Goal: Information Seeking & Learning: Learn about a topic

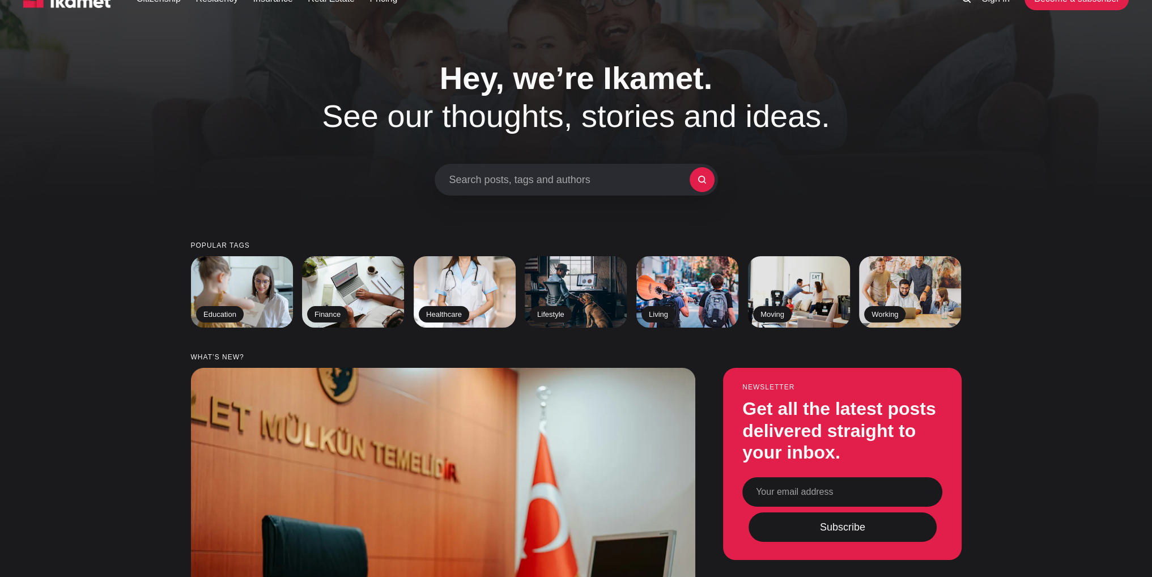
scroll to position [11, 0]
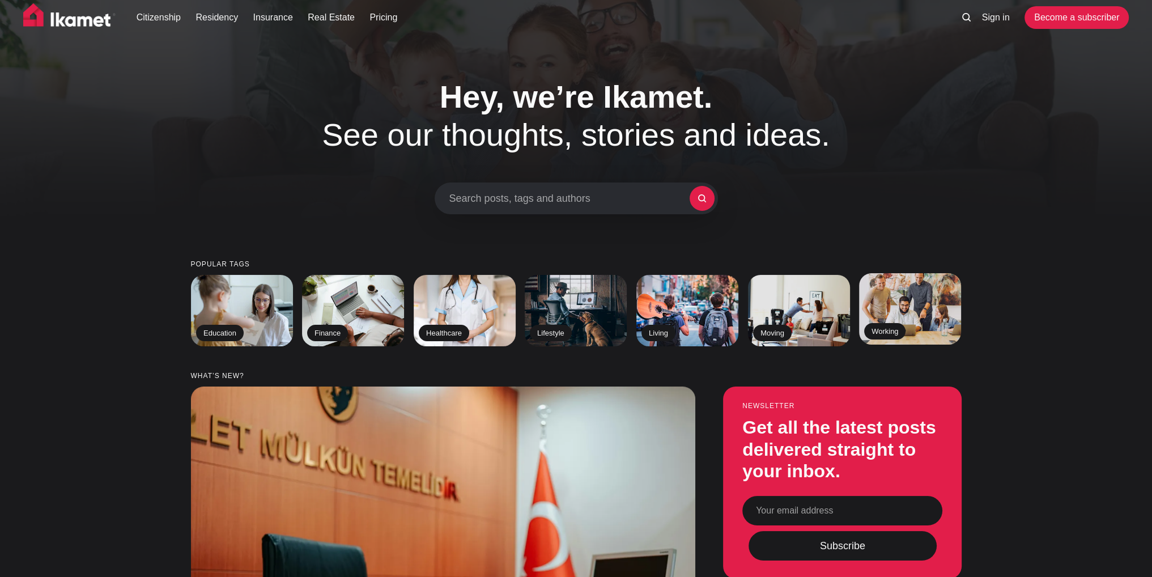
click at [918, 320] on img at bounding box center [910, 309] width 104 height 73
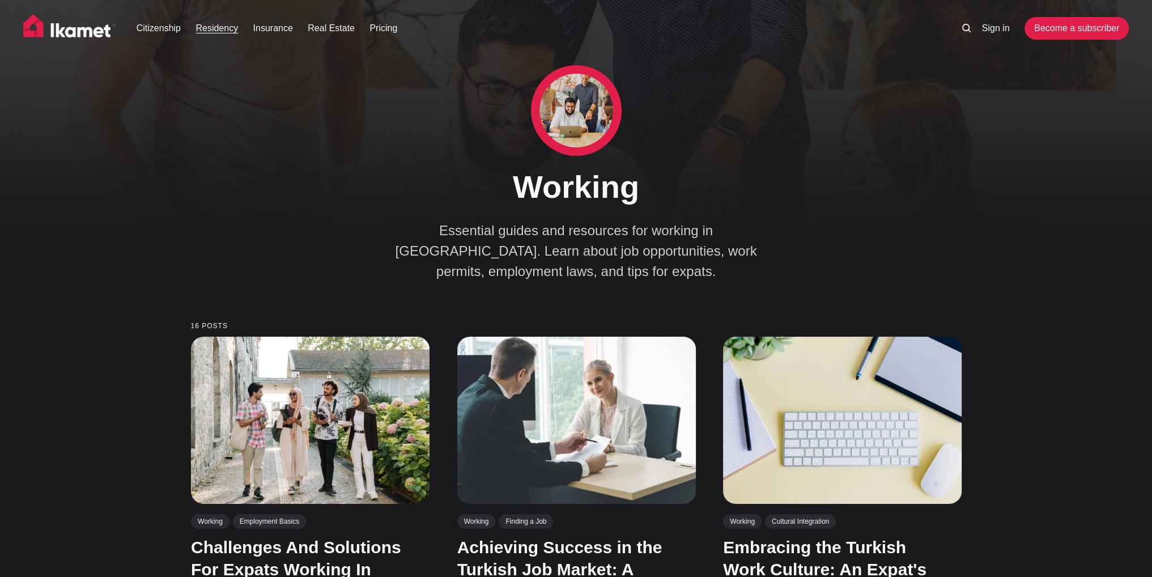
click at [222, 28] on link "Residency" at bounding box center [217, 29] width 43 height 14
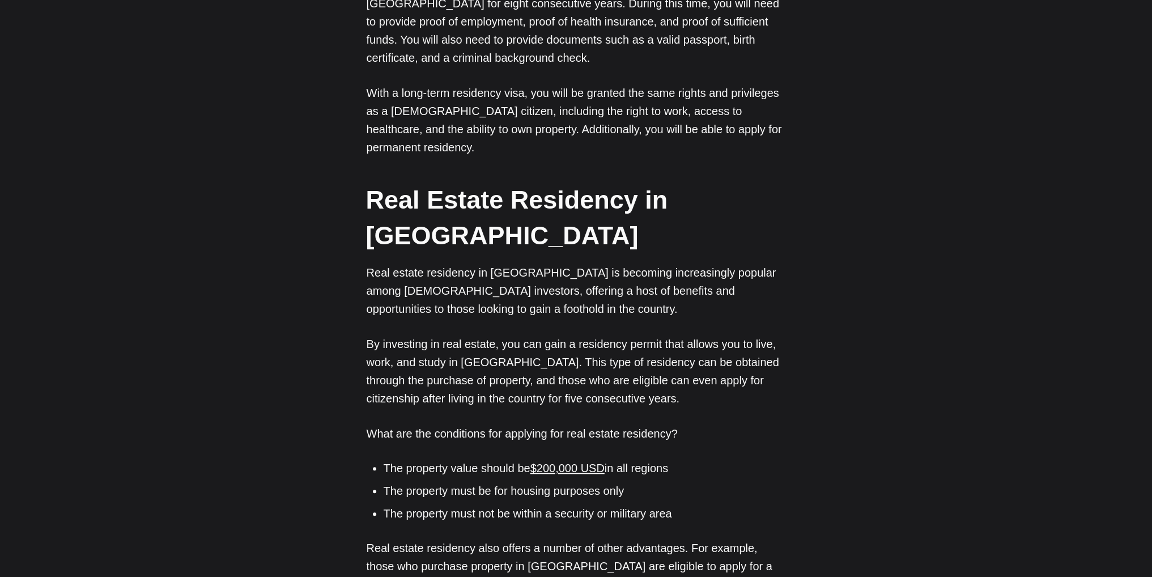
scroll to position [1456, 0]
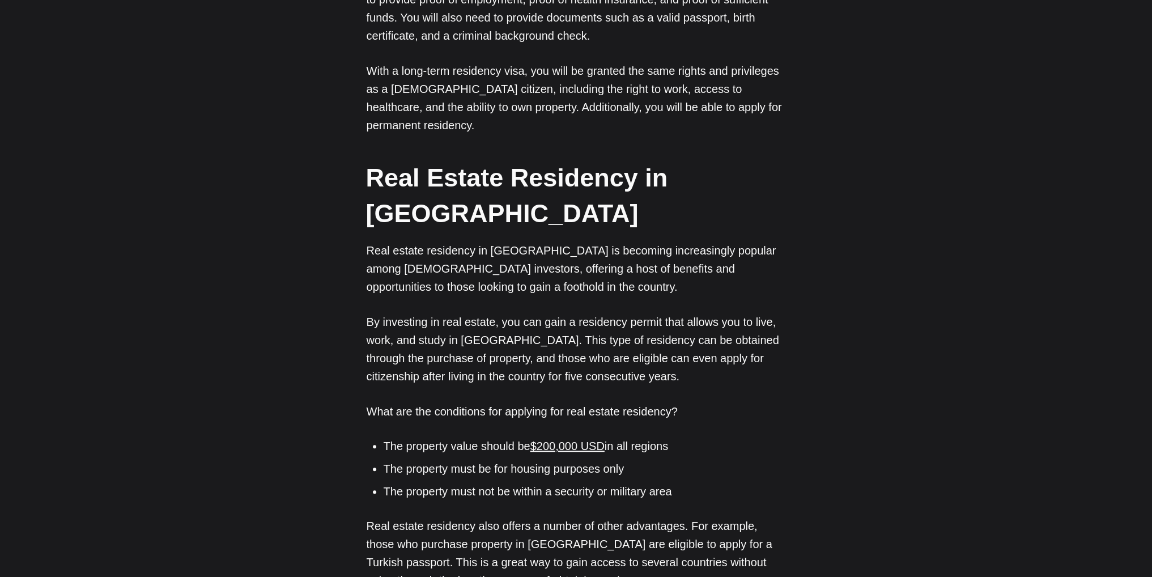
click at [651, 438] on li "The property value should be $200,000 USD in all regions" at bounding box center [585, 446] width 402 height 17
click at [650, 438] on li "The property value should be $200,000 USD in all regions" at bounding box center [585, 446] width 402 height 17
click at [655, 438] on li "The property value should be $200,000 USD in all regions" at bounding box center [585, 446] width 402 height 17
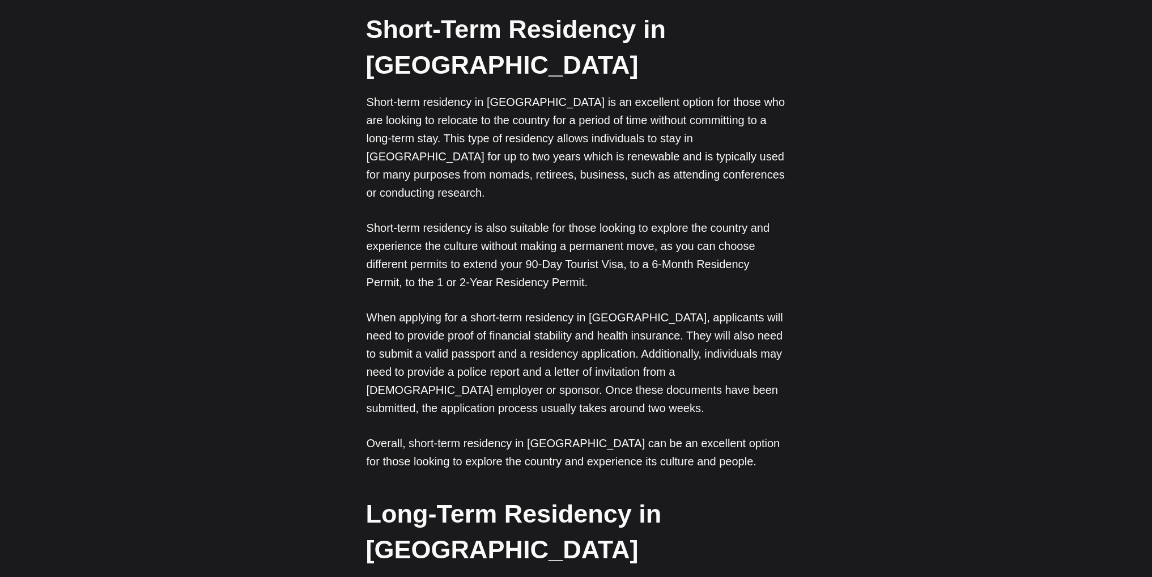
scroll to position [579, 0]
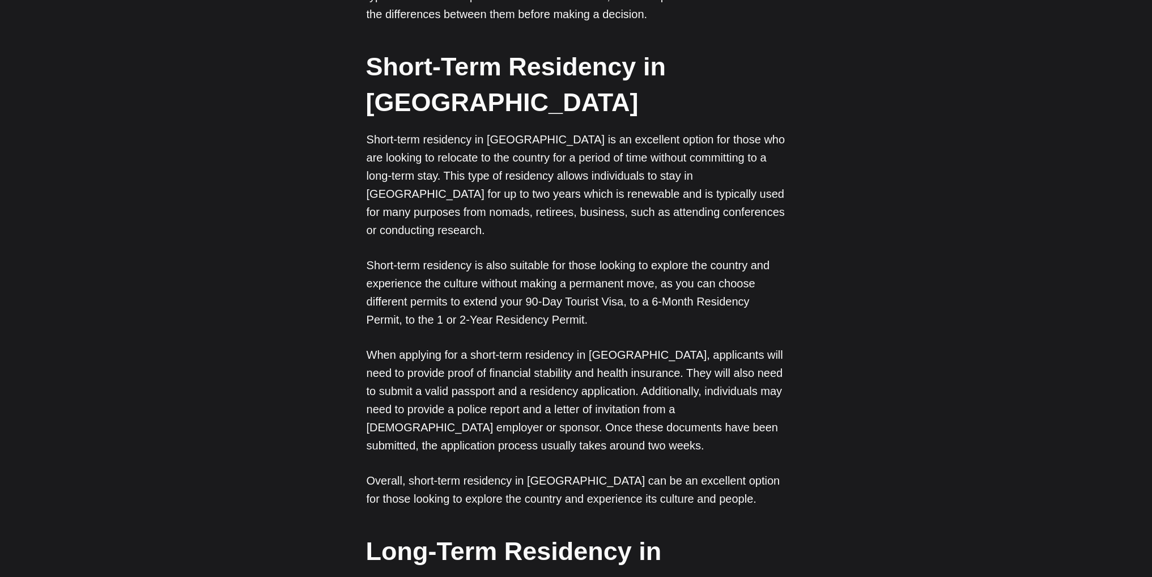
click at [656, 256] on p "Short-term residency is also suitable for those looking to explore the country …" at bounding box center [576, 292] width 419 height 73
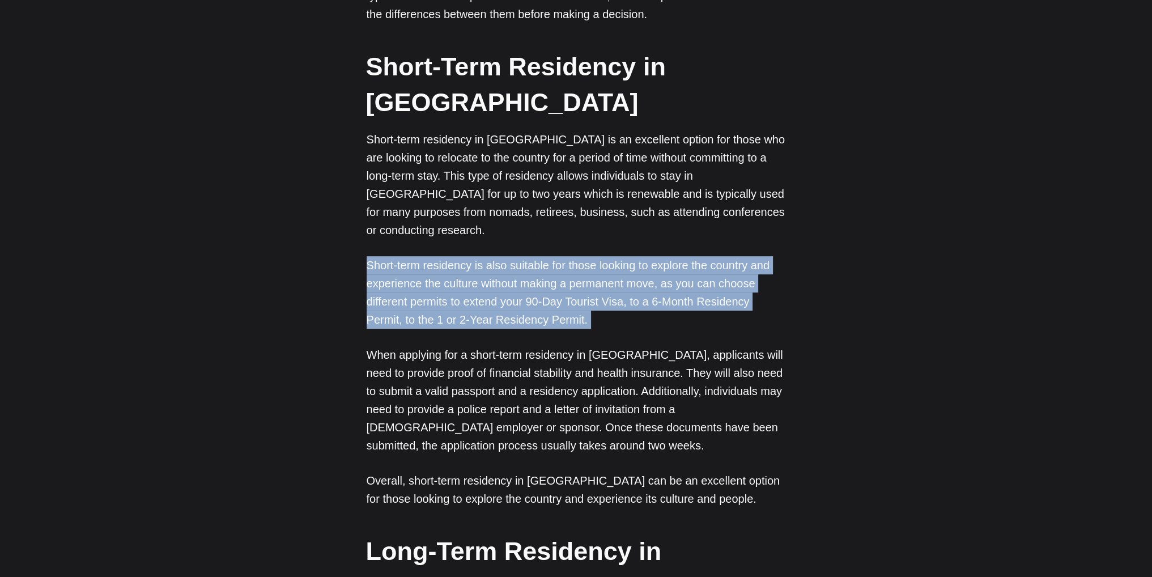
click at [656, 256] on p "Short-term residency is also suitable for those looking to explore the country …" at bounding box center [576, 292] width 419 height 73
click at [632, 256] on p "Short-term residency is also suitable for those looking to explore the country …" at bounding box center [576, 292] width 419 height 73
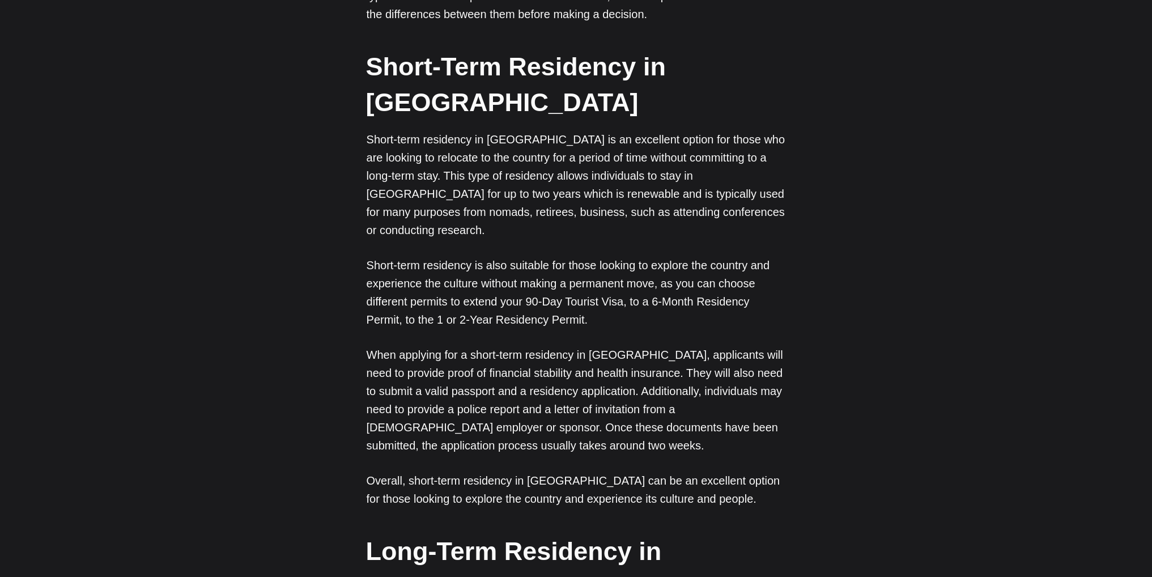
click at [632, 256] on p "Short-term residency is also suitable for those looking to explore the country …" at bounding box center [576, 292] width 419 height 73
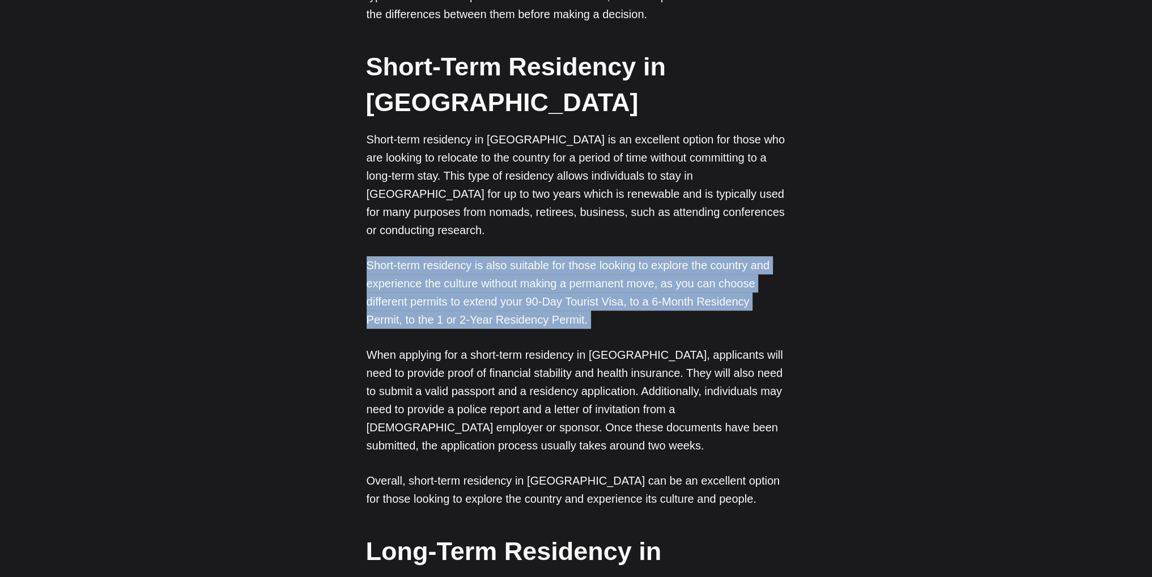
click at [632, 256] on p "Short-term residency is also suitable for those looking to explore the country …" at bounding box center [576, 292] width 419 height 73
click at [669, 256] on p "Short-term residency is also suitable for those looking to explore the country …" at bounding box center [576, 292] width 419 height 73
click at [583, 256] on p "Short-term residency is also suitable for those looking to explore the country …" at bounding box center [576, 292] width 419 height 73
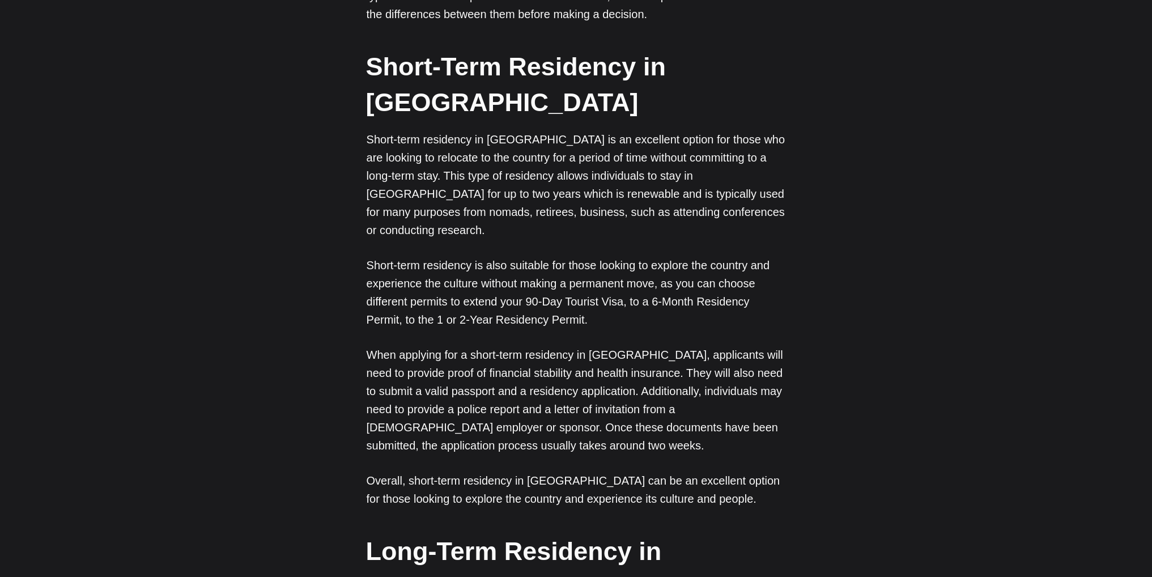
click at [583, 256] on p "Short-term residency is also suitable for those looking to explore the country …" at bounding box center [576, 292] width 419 height 73
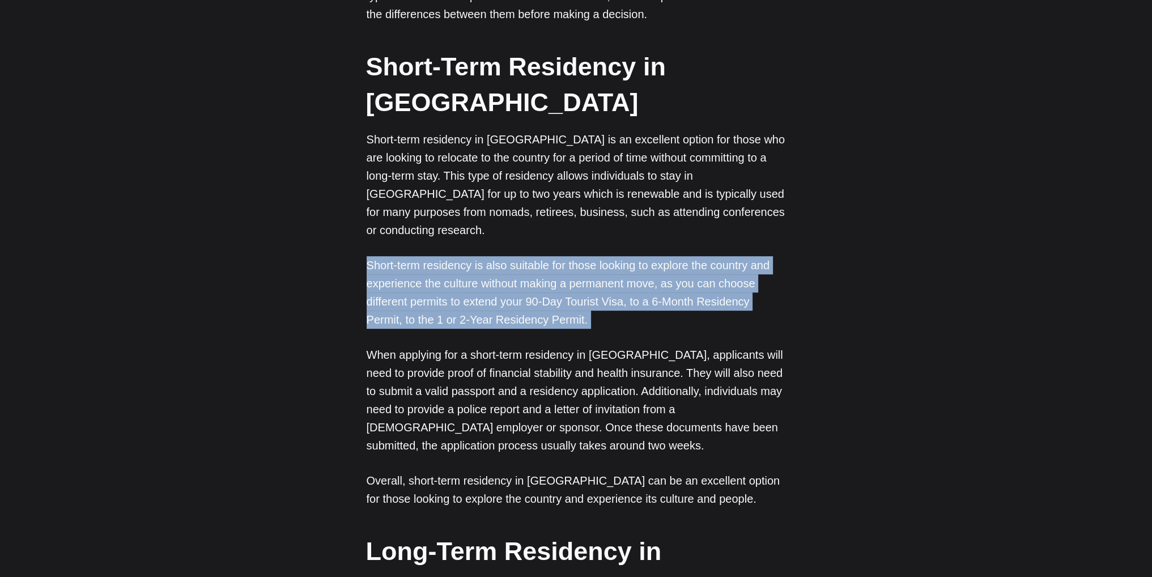
click at [583, 256] on p "Short-term residency is also suitable for those looking to explore the country …" at bounding box center [576, 292] width 419 height 73
click at [614, 256] on p "Short-term residency is also suitable for those looking to explore the country …" at bounding box center [576, 292] width 419 height 73
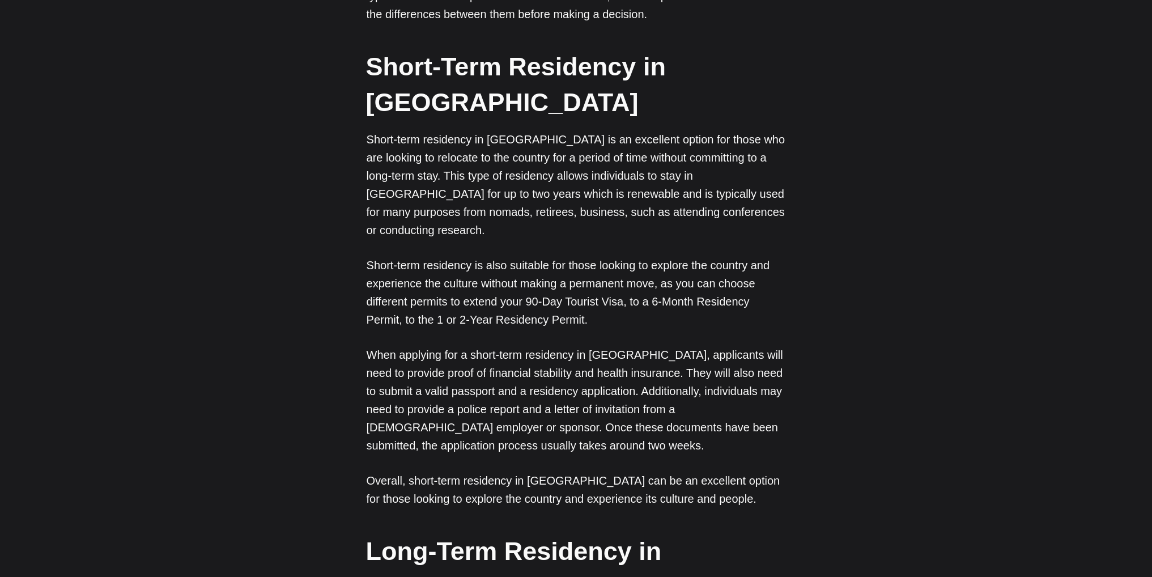
click at [614, 256] on p "Short-term residency is also suitable for those looking to explore the country …" at bounding box center [576, 292] width 419 height 73
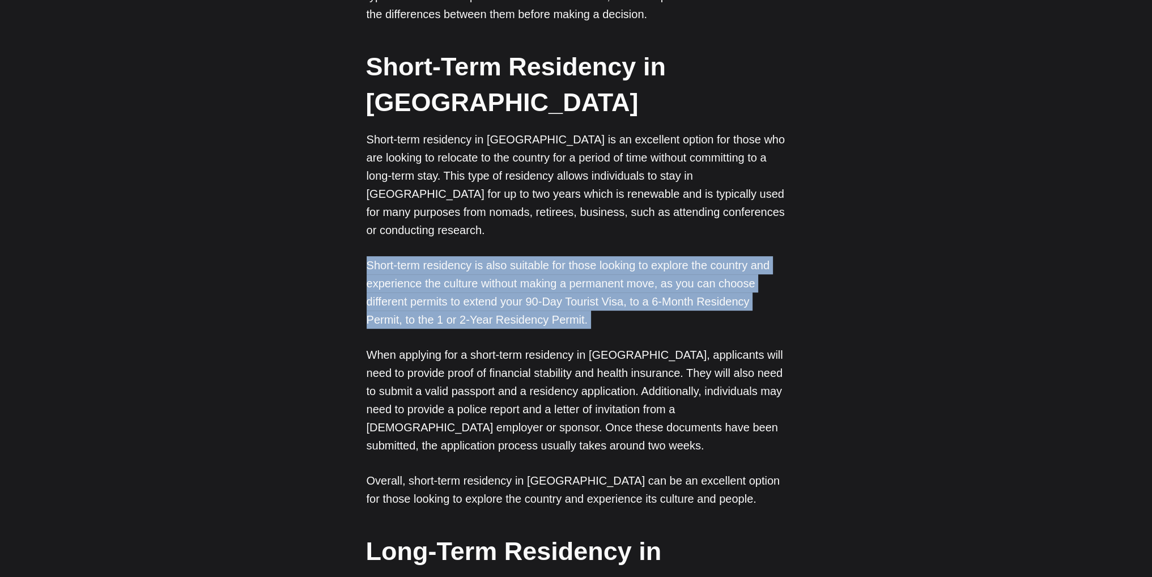
click at [614, 256] on p "Short-term residency is also suitable for those looking to explore the country …" at bounding box center [576, 292] width 419 height 73
click at [567, 256] on p "Short-term residency is also suitable for those looking to explore the country …" at bounding box center [576, 292] width 419 height 73
click at [586, 256] on p "Short-term residency is also suitable for those looking to explore the country …" at bounding box center [576, 292] width 419 height 73
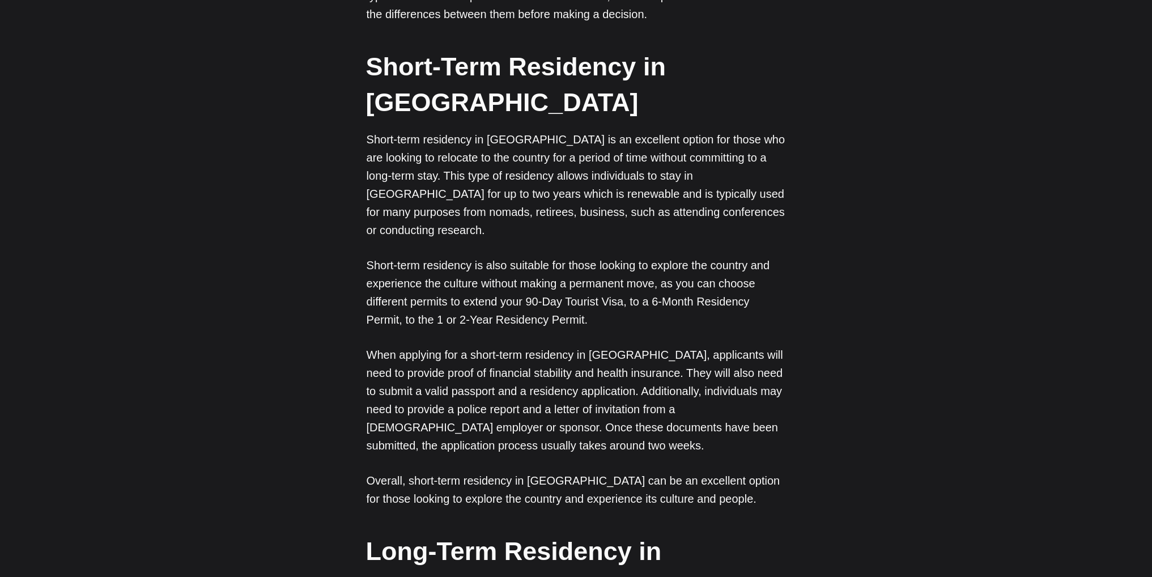
click at [586, 256] on p "Short-term residency is also suitable for those looking to explore the country …" at bounding box center [576, 292] width 419 height 73
click at [622, 256] on p "Short-term residency is also suitable for those looking to explore the country …" at bounding box center [576, 292] width 419 height 73
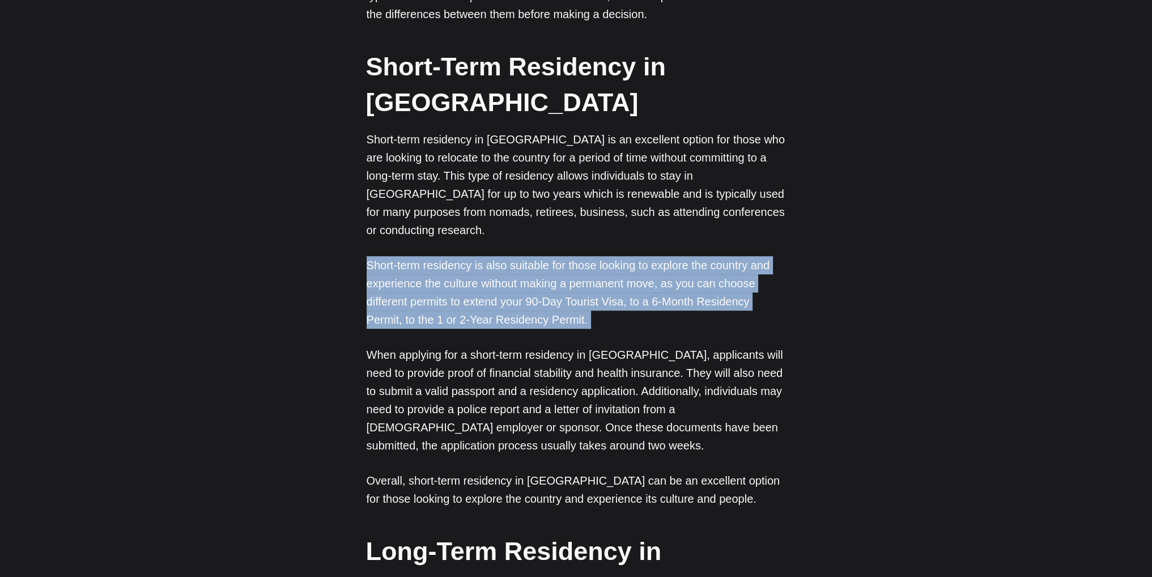
click at [622, 256] on p "Short-term residency is also suitable for those looking to explore the country …" at bounding box center [576, 292] width 419 height 73
click at [576, 256] on p "Short-term residency is also suitable for those looking to explore the country …" at bounding box center [576, 292] width 419 height 73
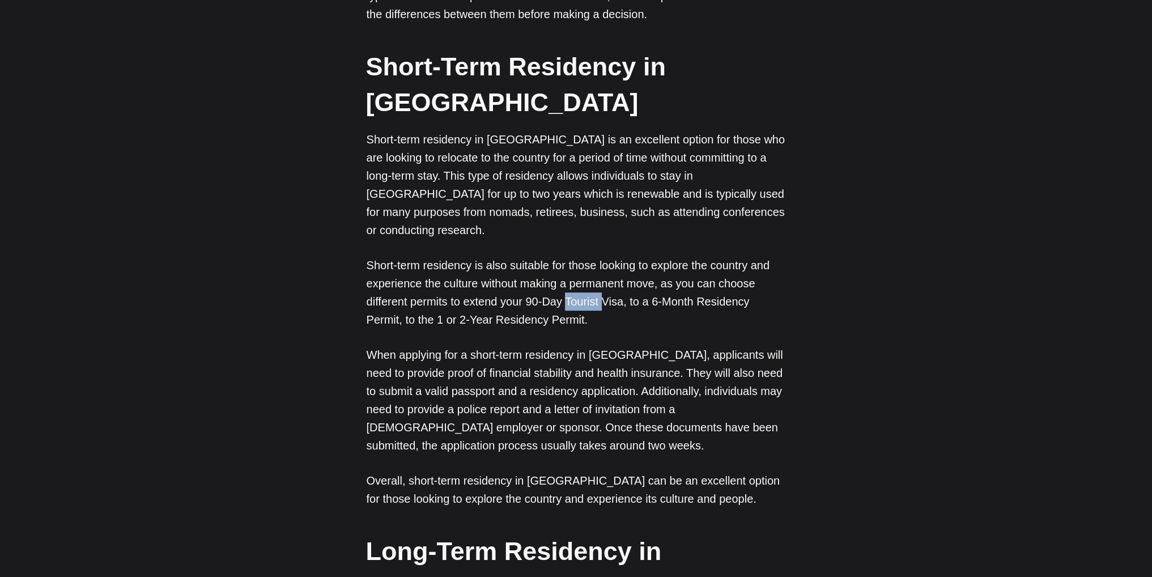
click at [576, 256] on p "Short-term residency is also suitable for those looking to explore the country …" at bounding box center [576, 292] width 419 height 73
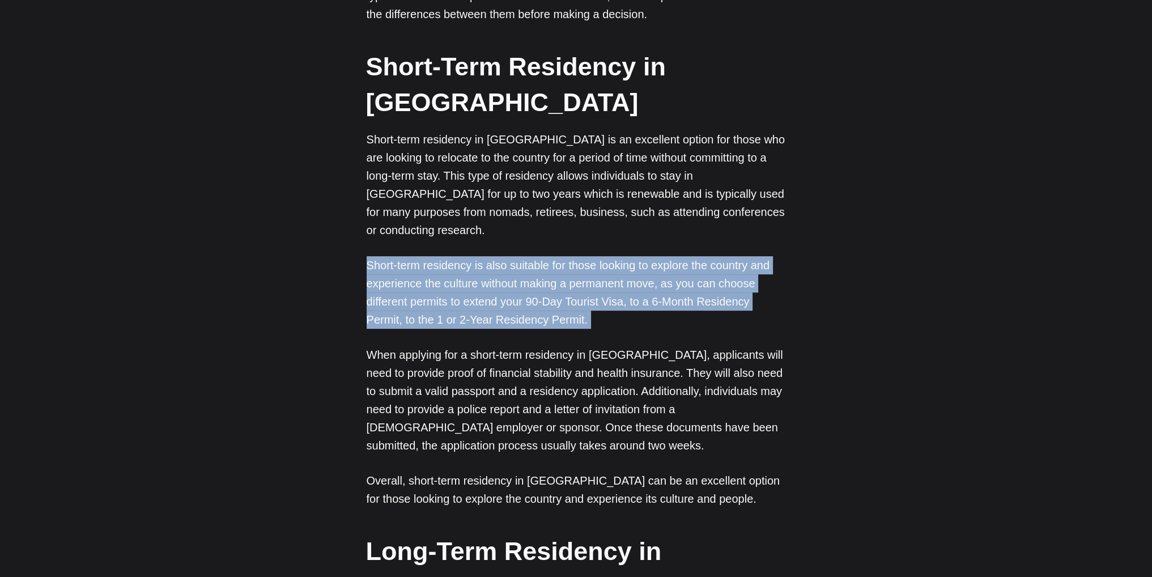
click at [576, 256] on p "Short-term residency is also suitable for those looking to explore the country …" at bounding box center [576, 292] width 419 height 73
click at [625, 256] on p "Short-term residency is also suitable for those looking to explore the country …" at bounding box center [576, 292] width 419 height 73
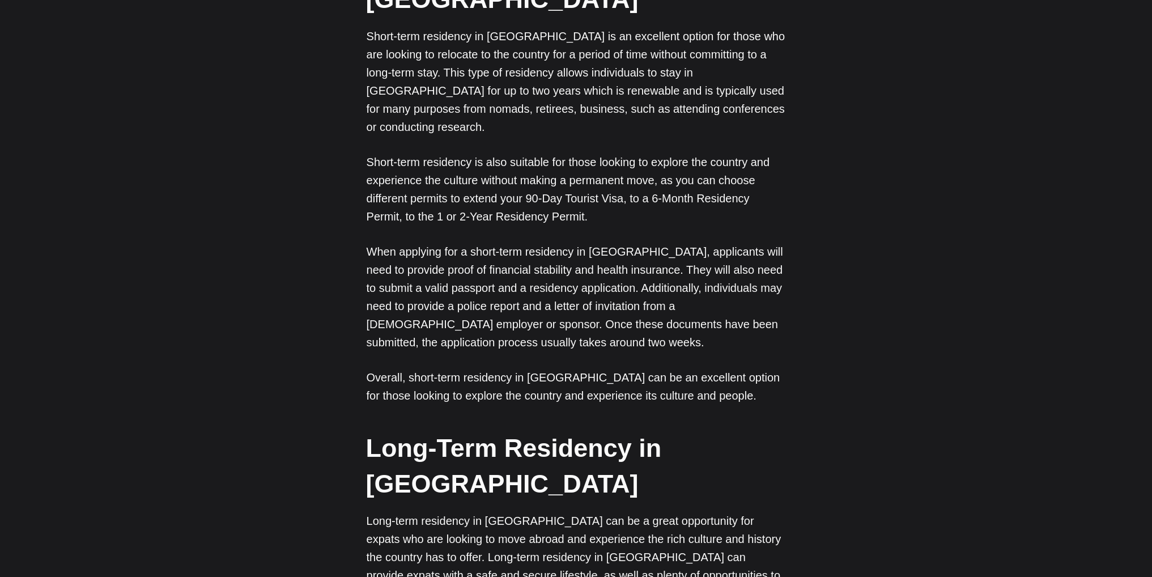
scroll to position [0, 0]
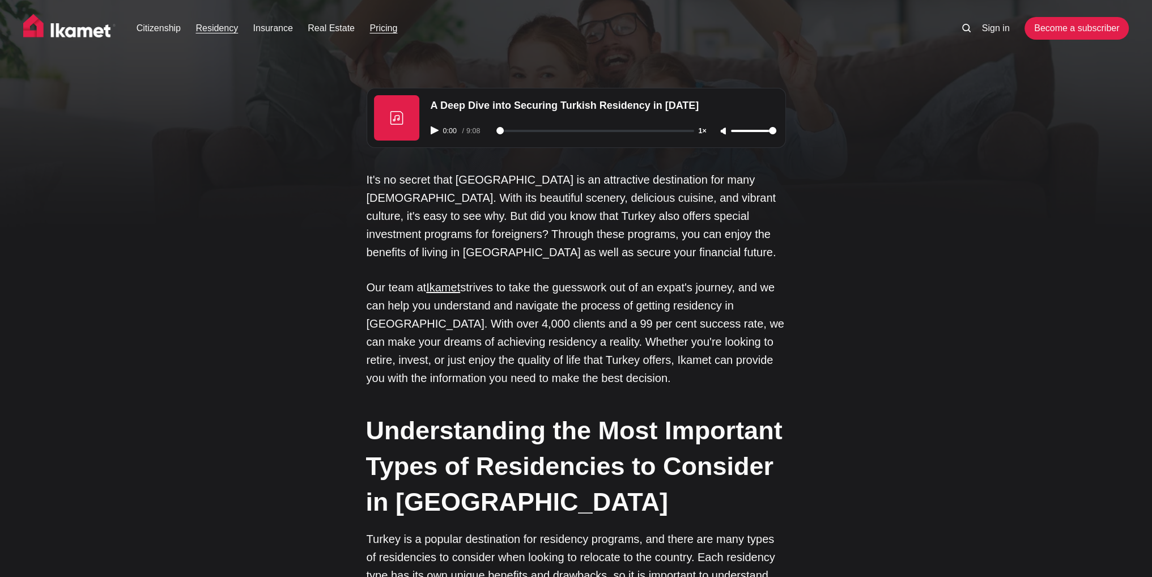
click at [384, 28] on link "Pricing" at bounding box center [384, 29] width 28 height 14
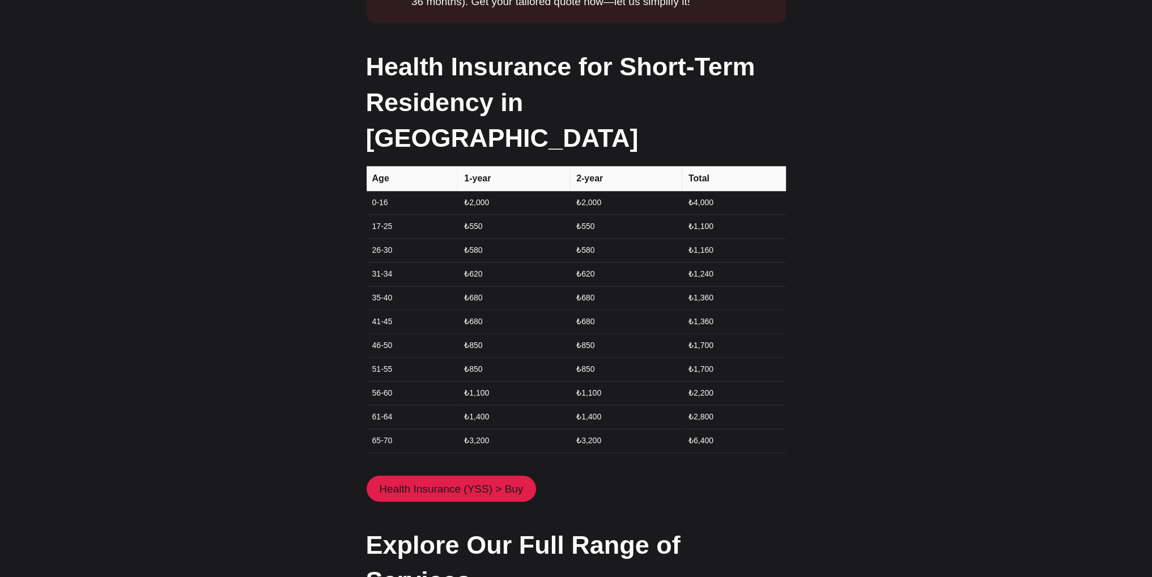
scroll to position [1444, 0]
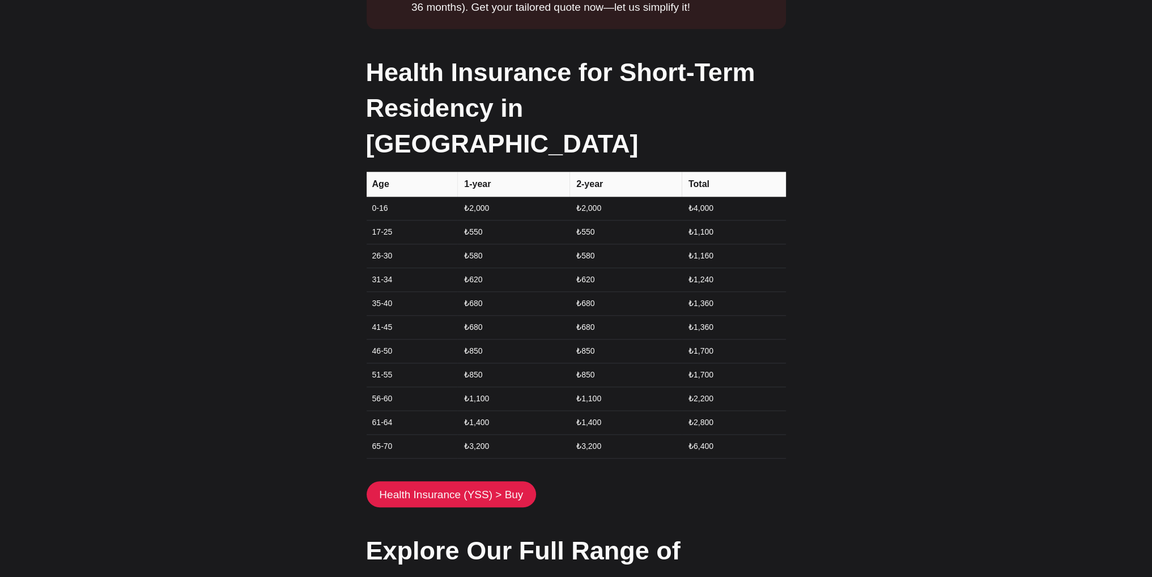
click at [1152, 325] on html "Citizenship Residency Insurance Real Estate Pricing Sign in Become a subscriber…" at bounding box center [576, 300] width 1152 height 3488
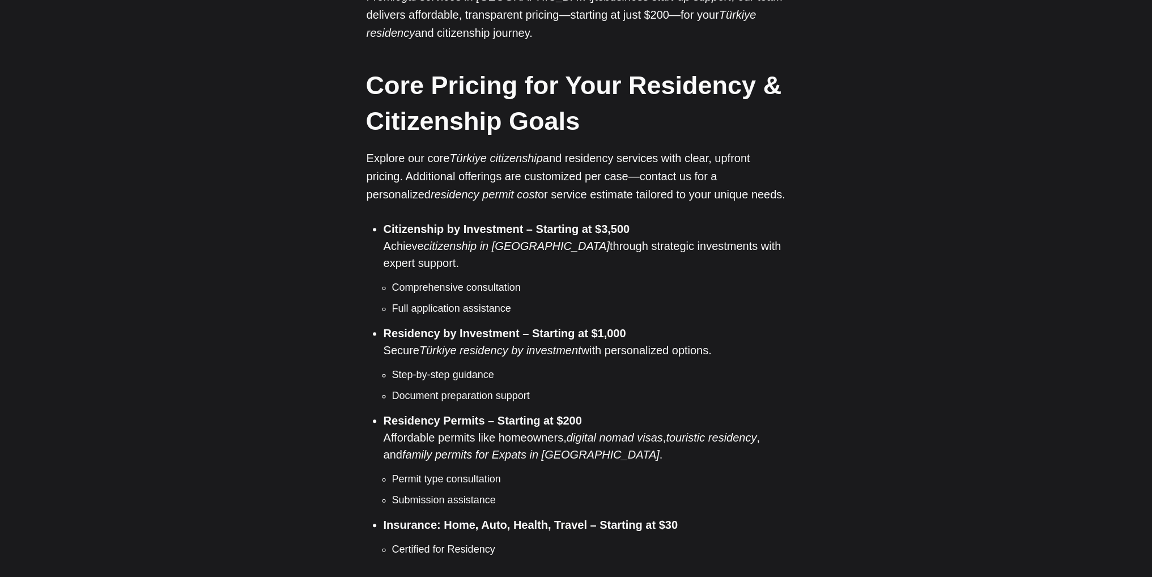
scroll to position [782, 0]
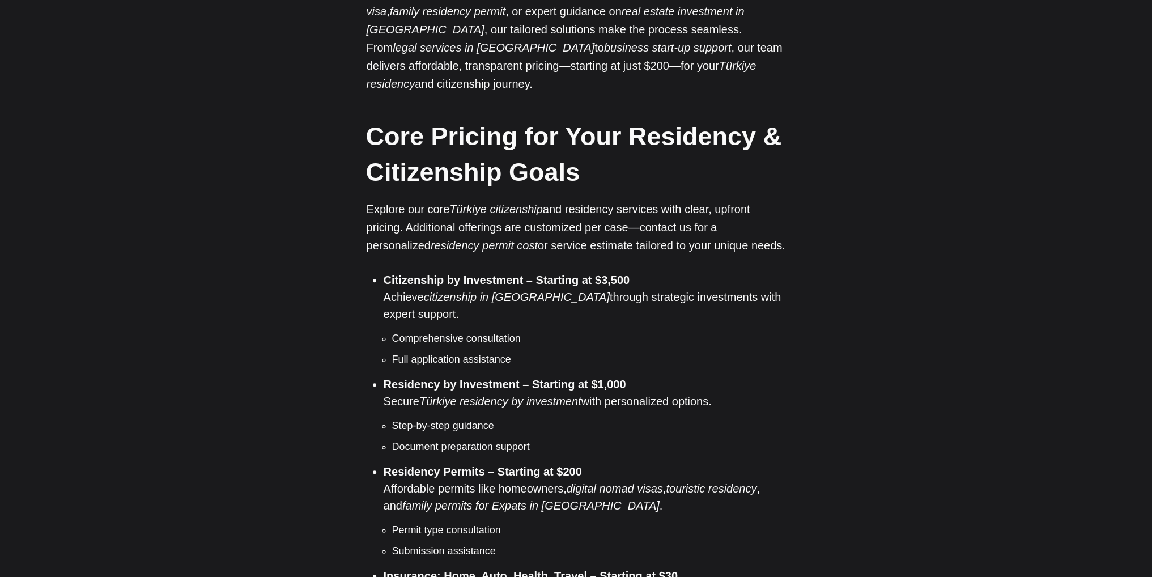
click at [540, 274] on strong "Citizenship by Investment – Starting at $3,500" at bounding box center [507, 280] width 247 height 12
click at [556, 272] on li "Citizenship by Investment – Starting at $3,500 Achieve citizenship in Türkiye t…" at bounding box center [585, 320] width 402 height 96
click at [544, 277] on li "Citizenship by Investment – Starting at $3,500 Achieve citizenship in Türkiye t…" at bounding box center [585, 320] width 402 height 96
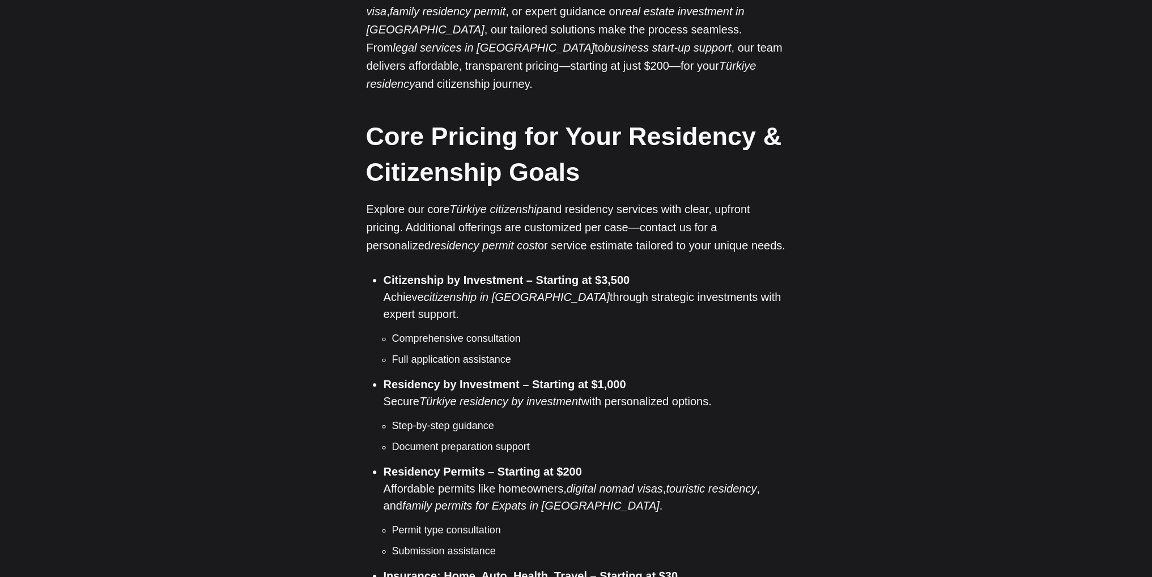
click at [544, 277] on li "Citizenship by Investment – Starting at $3,500 Achieve citizenship in Türkiye t…" at bounding box center [585, 320] width 402 height 96
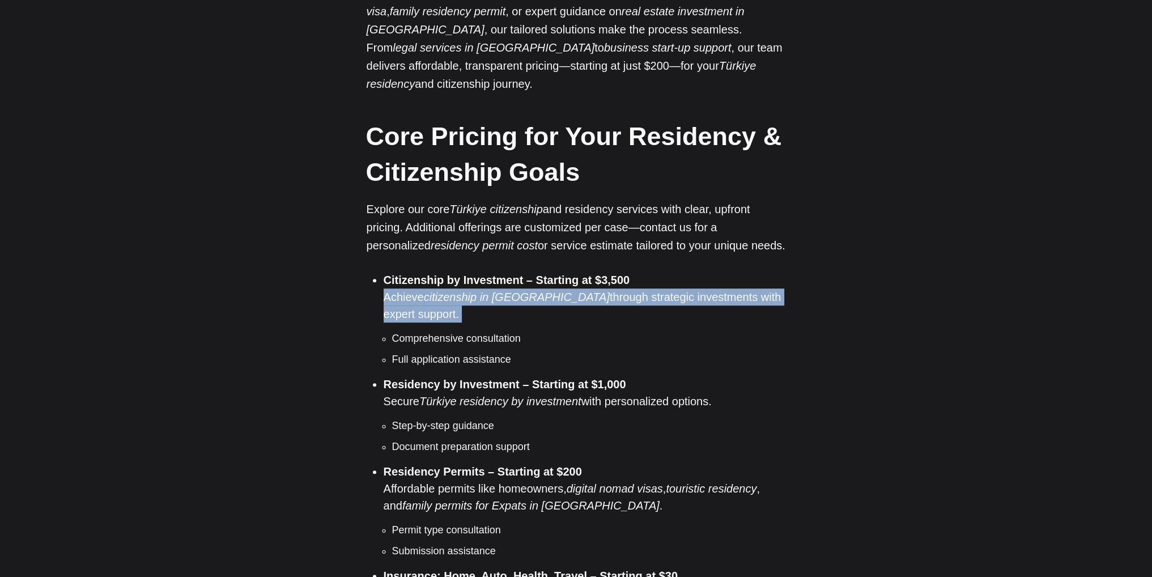
click at [544, 277] on li "Citizenship by Investment – Starting at $3,500 Achieve citizenship in Türkiye t…" at bounding box center [585, 320] width 402 height 96
click at [558, 272] on li "Citizenship by Investment – Starting at $3,500 Achieve citizenship in Türkiye t…" at bounding box center [585, 320] width 402 height 96
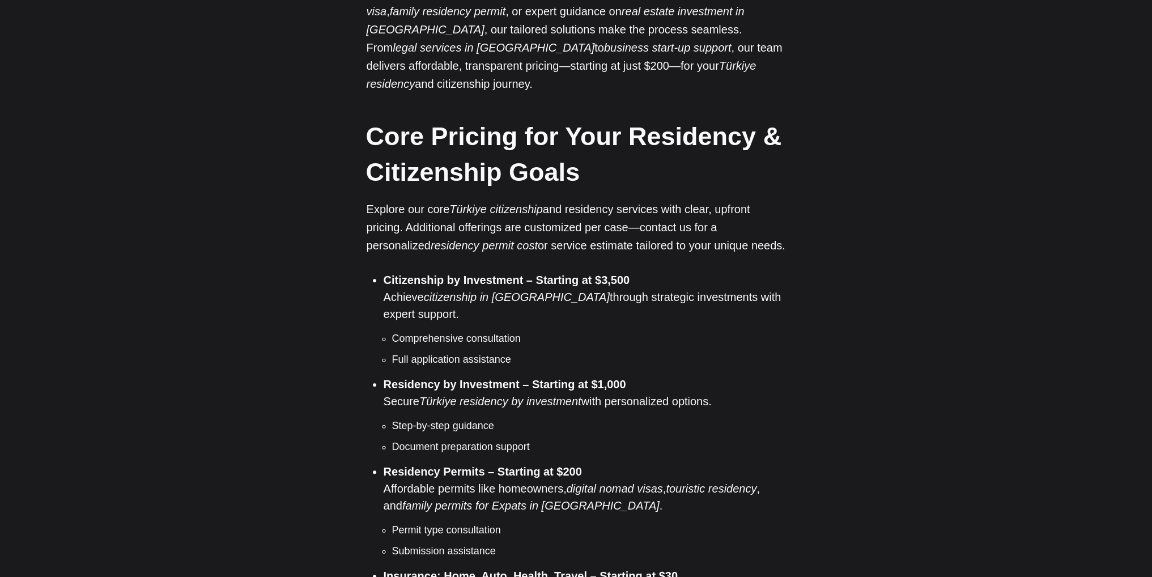
click at [558, 272] on li "Citizenship by Investment – Starting at $3,500 Achieve citizenship in Türkiye t…" at bounding box center [585, 320] width 402 height 96
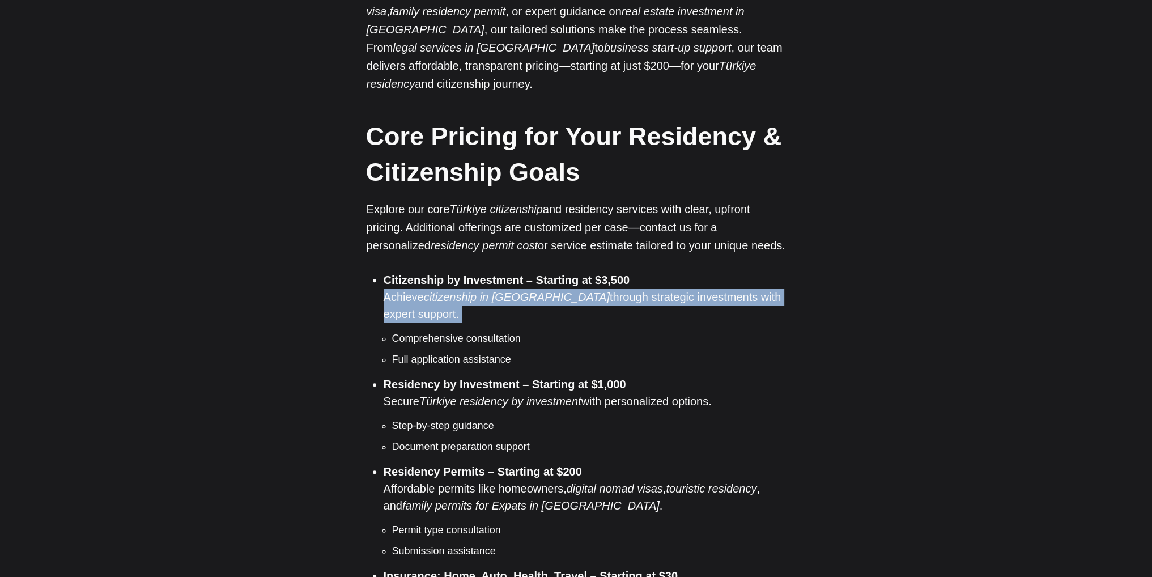
click at [558, 272] on li "Citizenship by Investment – Starting at $3,500 Achieve citizenship in Türkiye t…" at bounding box center [585, 320] width 402 height 96
click at [552, 274] on strong "Citizenship by Investment – Starting at $3,500" at bounding box center [507, 280] width 247 height 12
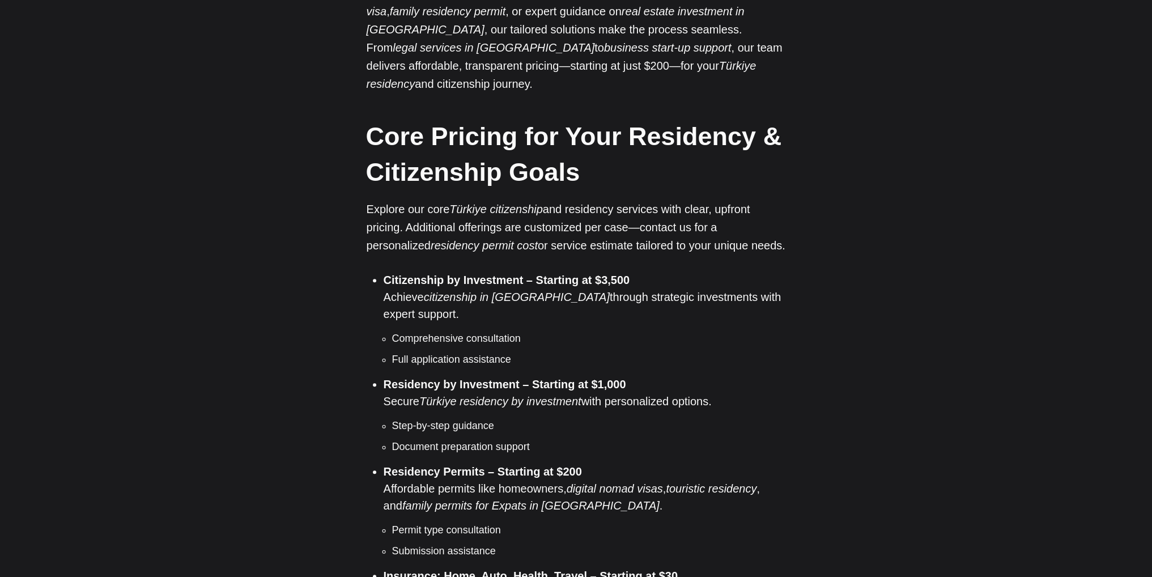
click at [552, 274] on strong "Citizenship by Investment – Starting at $3,500" at bounding box center [507, 280] width 247 height 12
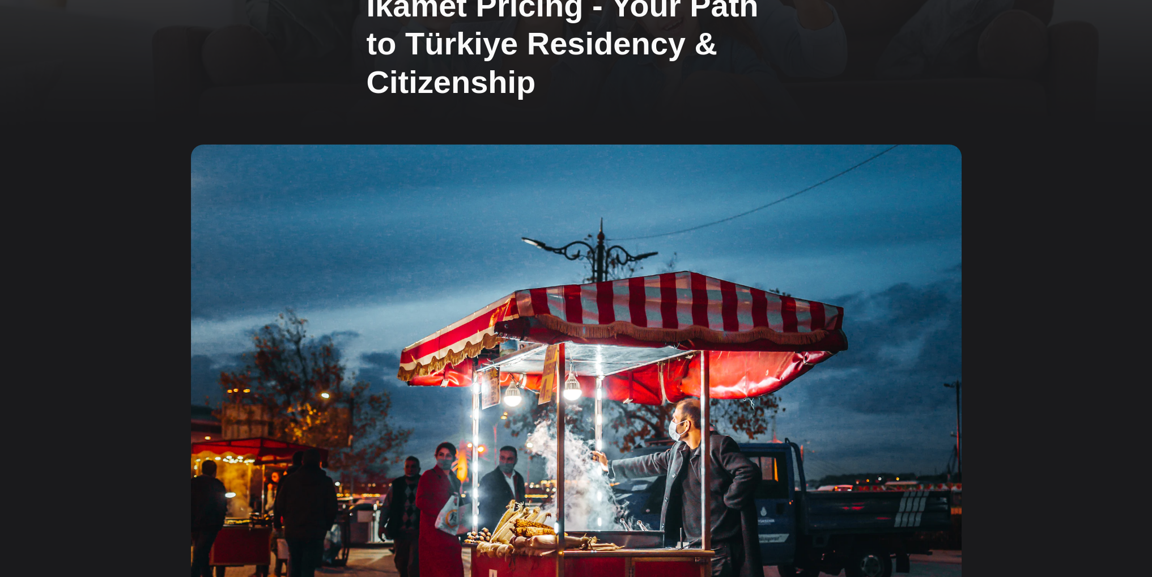
scroll to position [0, 0]
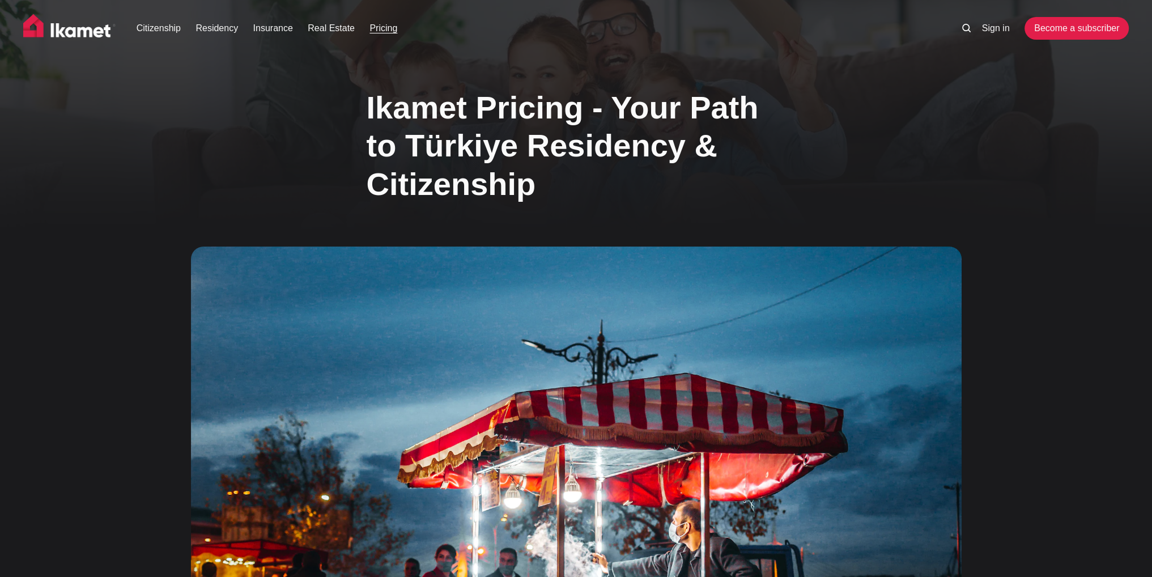
click at [66, 28] on img at bounding box center [69, 28] width 93 height 28
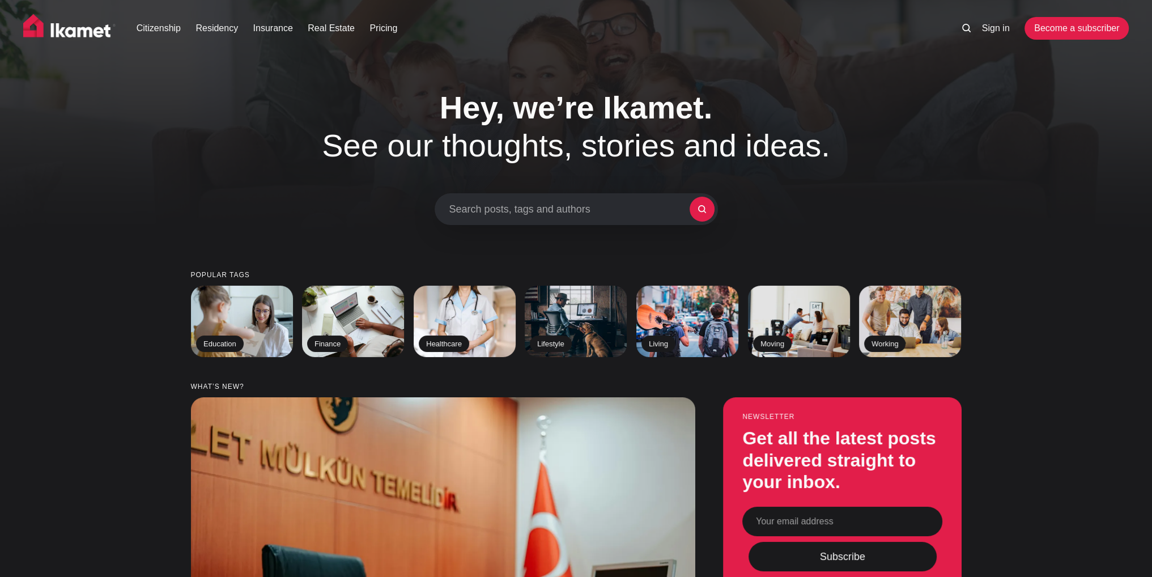
drag, startPoint x: 1159, startPoint y: 67, endPoint x: 1159, endPoint y: 36, distance: 31.2
click at [564, 155] on h1 "Hey, we’re Ikamet. See our thoughts, stories and ideas." at bounding box center [576, 126] width 578 height 76
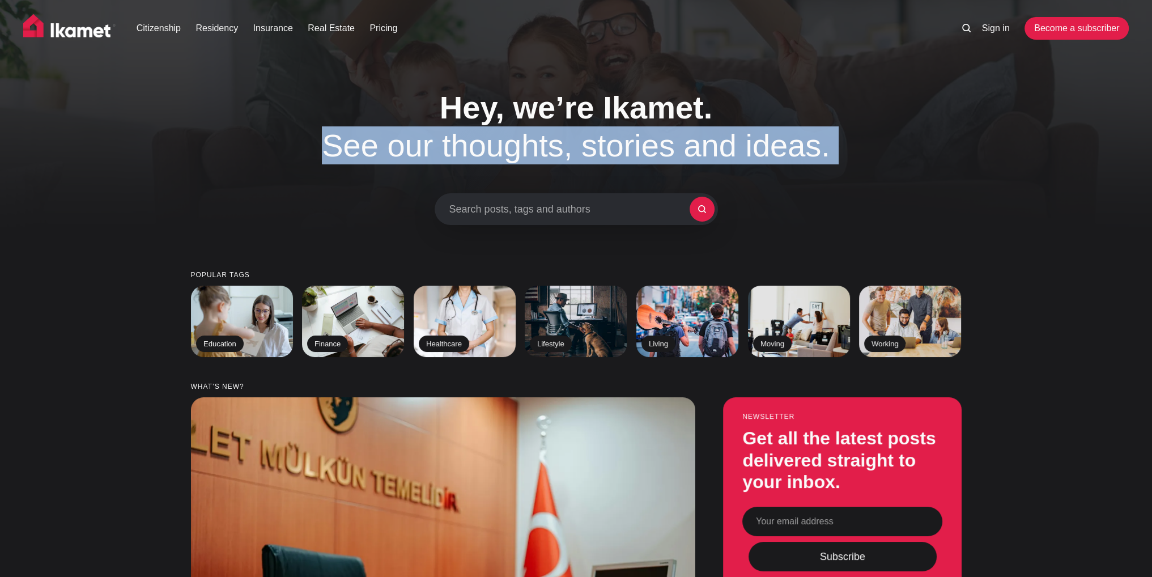
click at [564, 155] on h1 "Hey, we’re Ikamet. See our thoughts, stories and ideas." at bounding box center [576, 126] width 578 height 76
click at [588, 146] on h1 "Hey, we’re Ikamet. See our thoughts, stories and ideas." at bounding box center [576, 126] width 578 height 76
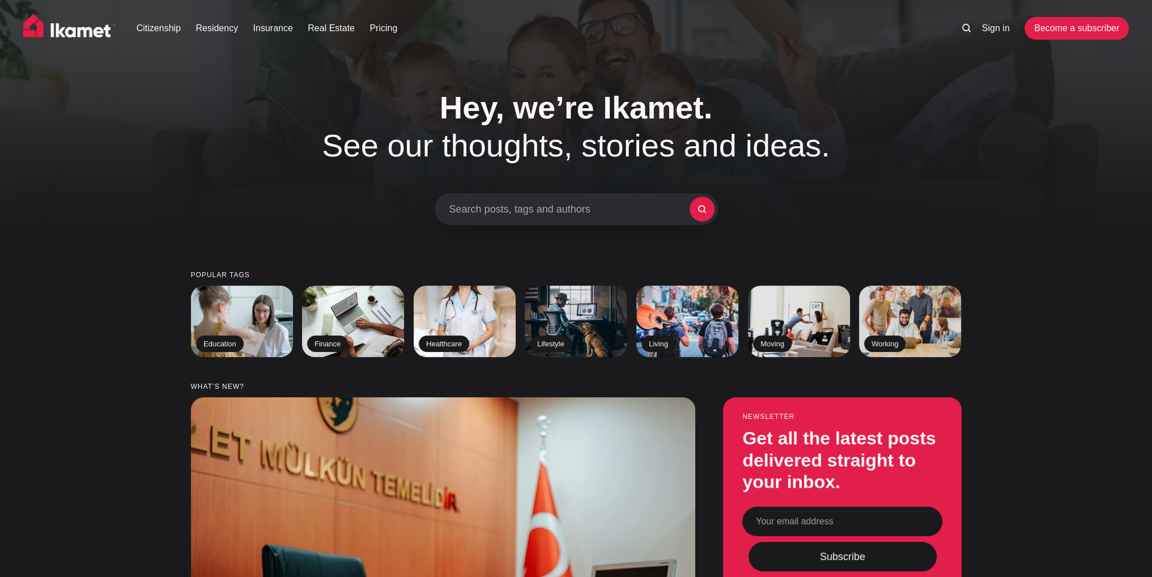
click at [552, 118] on span "Hey, we’re Ikamet." at bounding box center [576, 108] width 273 height 36
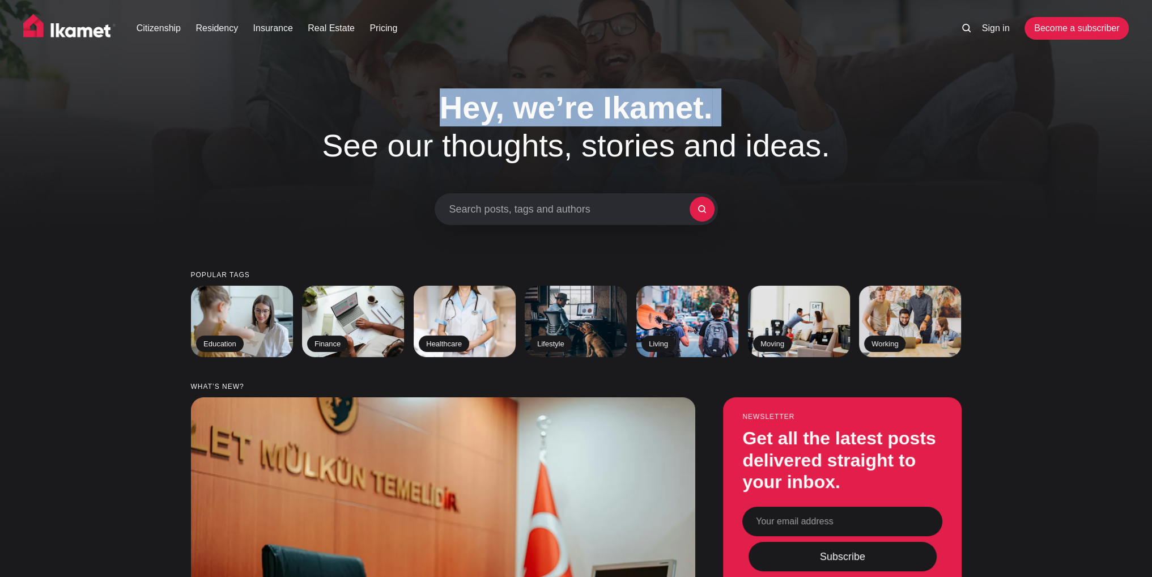
click at [552, 118] on span "Hey, we’re Ikamet." at bounding box center [576, 108] width 273 height 36
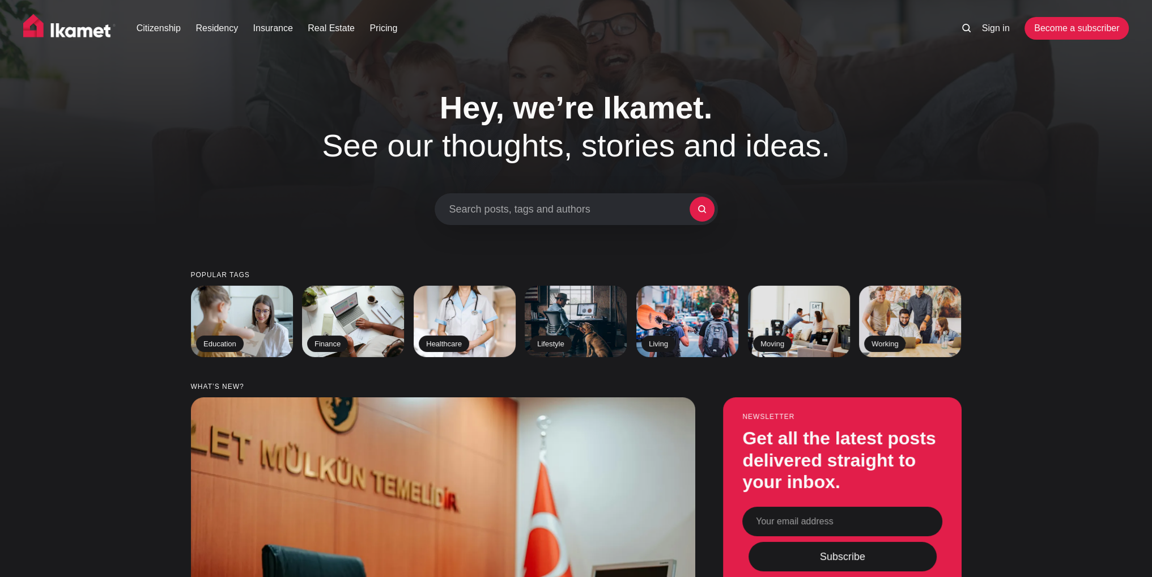
click at [542, 145] on h1 "Hey, we’re Ikamet. See our thoughts, stories and ideas." at bounding box center [576, 126] width 578 height 76
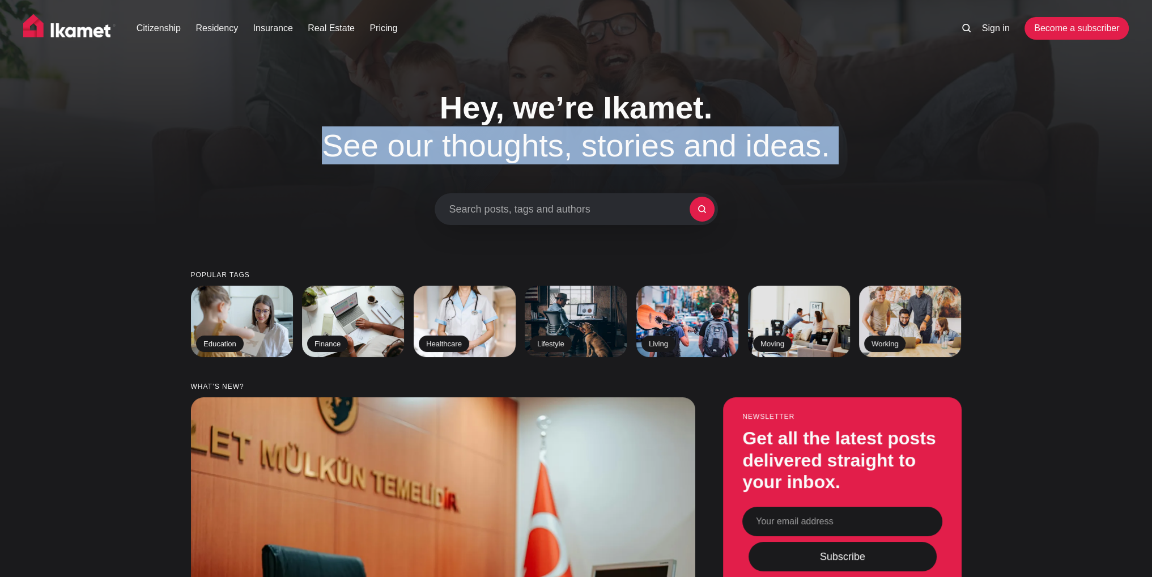
click at [542, 145] on h1 "Hey, we’re Ikamet. See our thoughts, stories and ideas." at bounding box center [576, 126] width 578 height 76
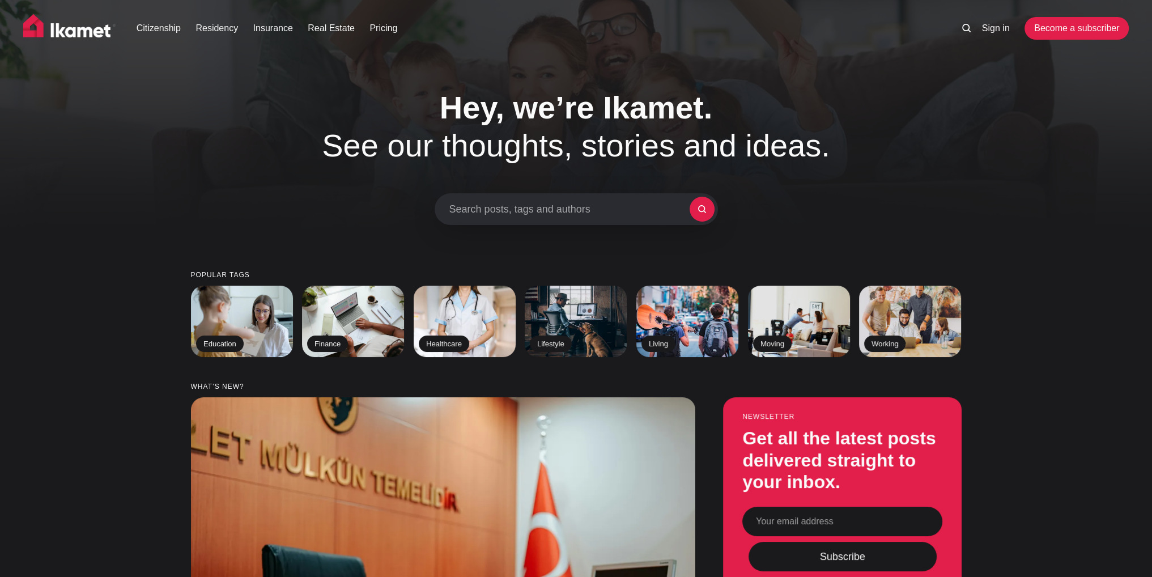
click at [546, 123] on span "Hey, we’re Ikamet." at bounding box center [576, 108] width 273 height 36
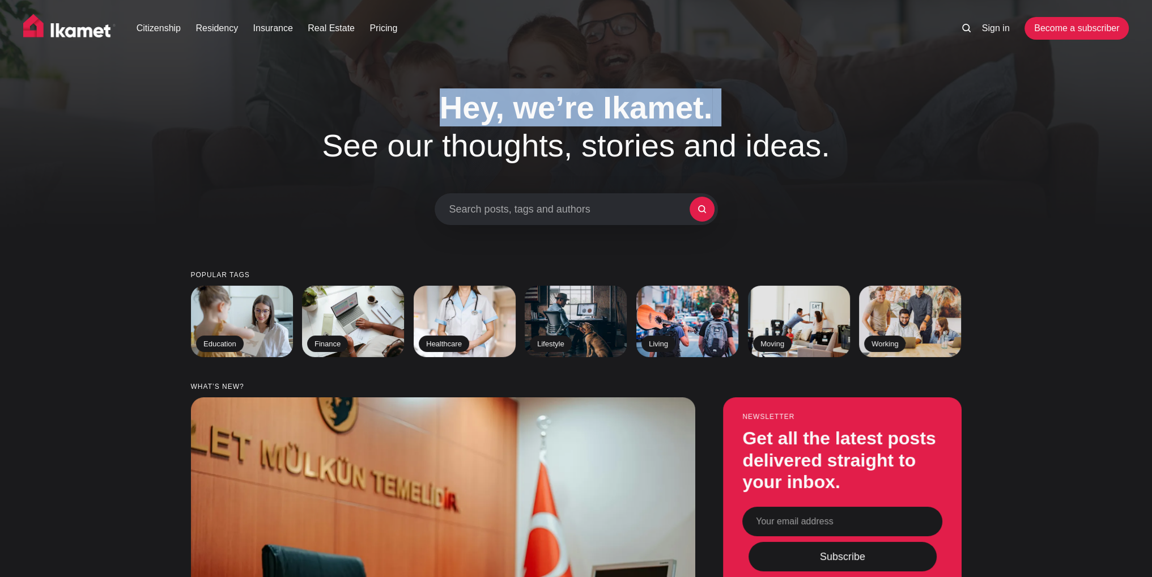
click at [546, 123] on span "Hey, we’re Ikamet." at bounding box center [576, 108] width 273 height 36
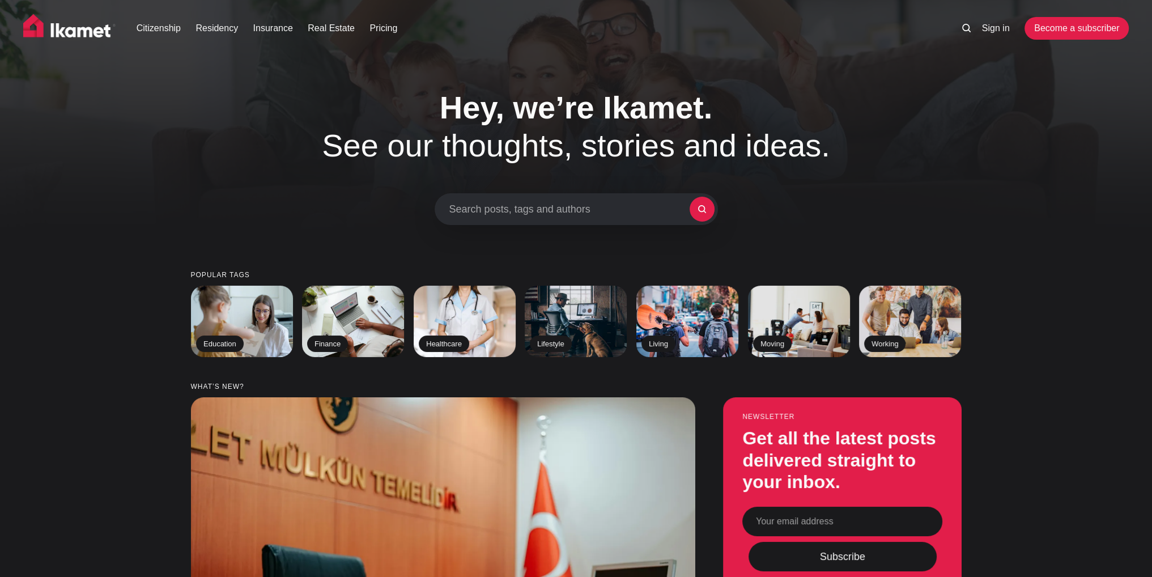
click at [537, 160] on h1 "Hey, we’re Ikamet. See our thoughts, stories and ideas." at bounding box center [576, 126] width 578 height 76
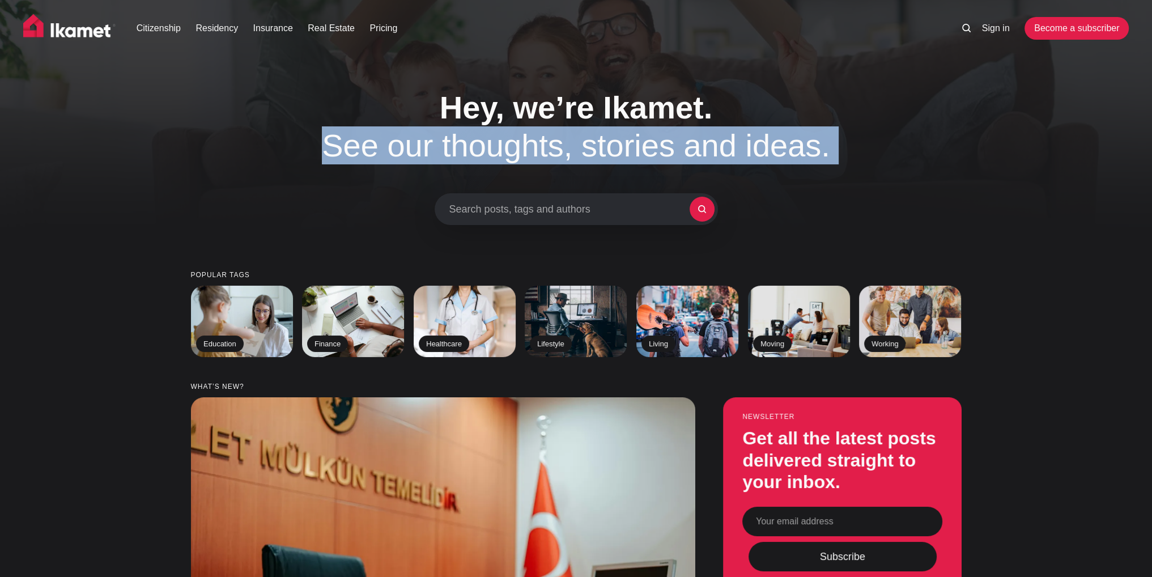
click at [537, 160] on h1 "Hey, we’re Ikamet. See our thoughts, stories and ideas." at bounding box center [576, 126] width 578 height 76
click at [540, 126] on h1 "Hey, we’re Ikamet. See our thoughts, stories and ideas." at bounding box center [576, 126] width 578 height 76
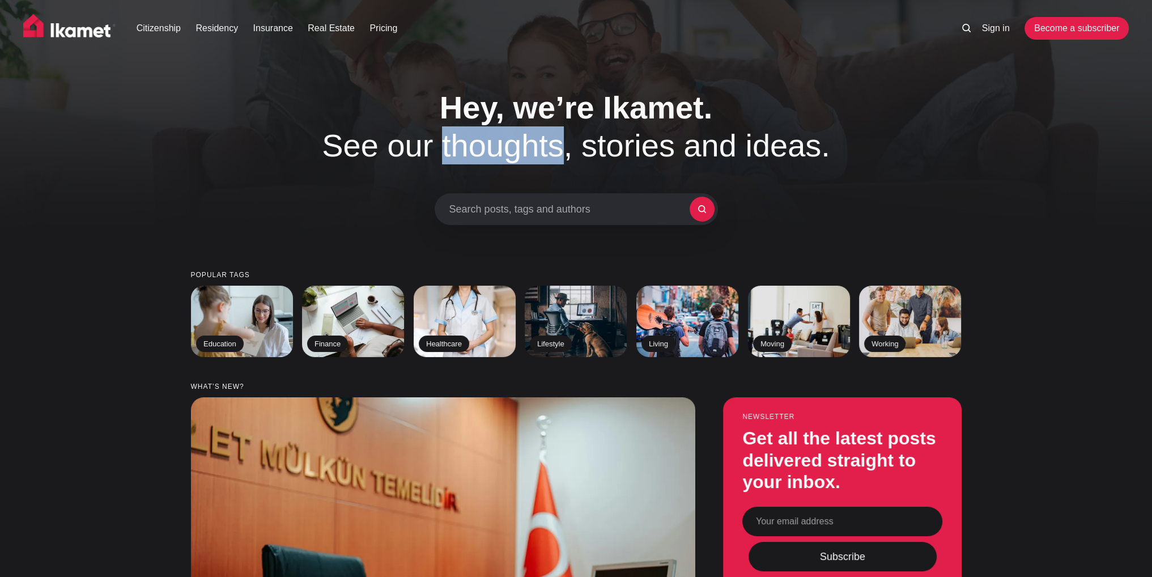
click at [540, 126] on h1 "Hey, we’re Ikamet. See our thoughts, stories and ideas." at bounding box center [576, 126] width 578 height 76
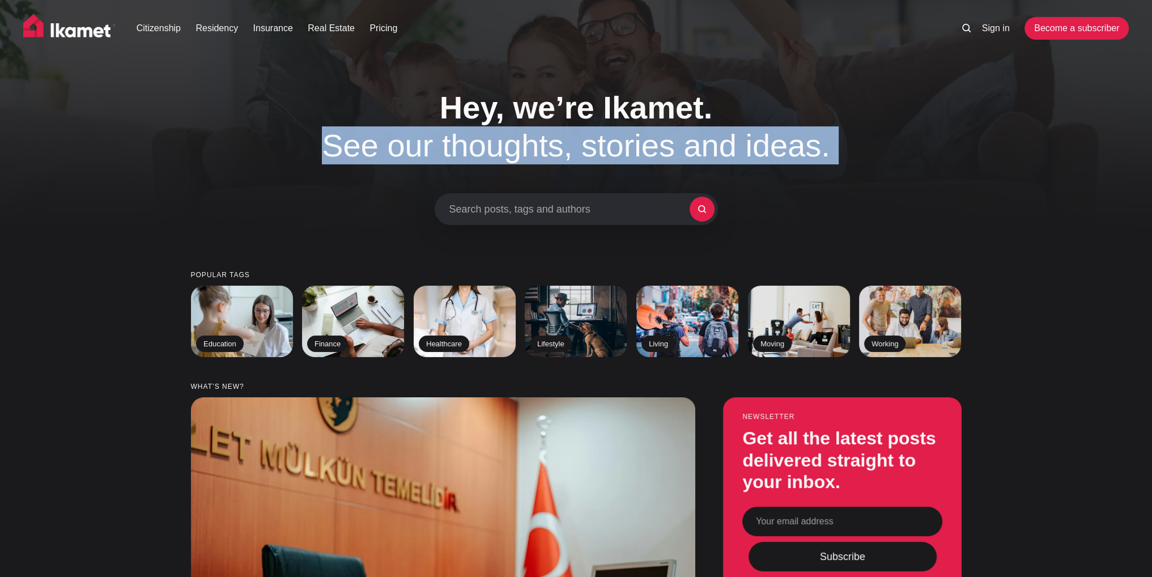
click at [540, 126] on h1 "Hey, we’re Ikamet. See our thoughts, stories and ideas." at bounding box center [576, 126] width 578 height 76
click at [523, 164] on h1 "Hey, we’re Ikamet. See our thoughts, stories and ideas." at bounding box center [576, 126] width 578 height 76
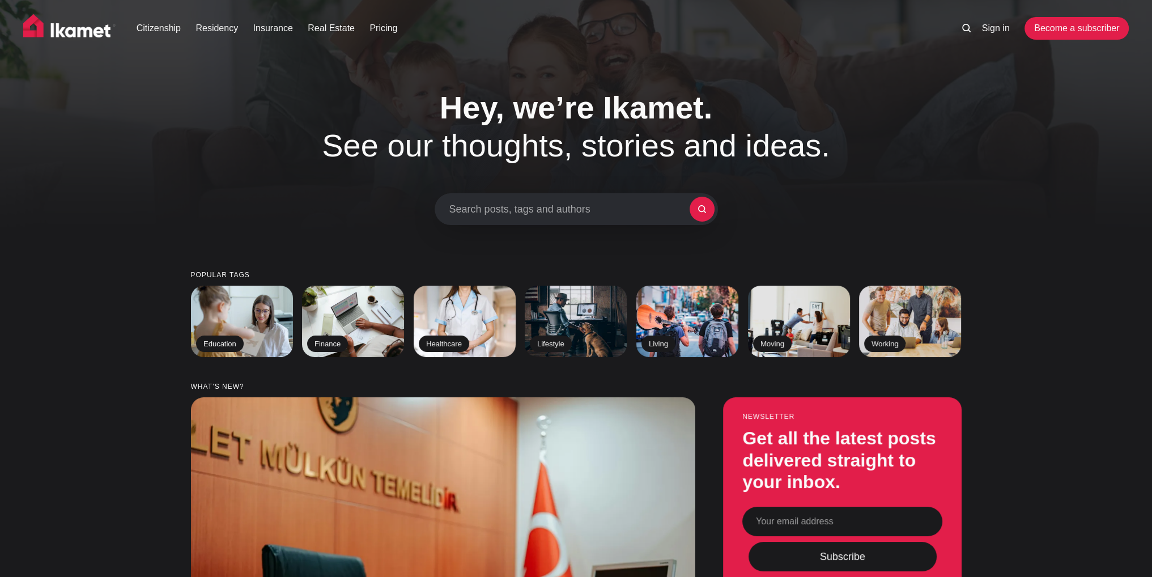
click at [523, 164] on h1 "Hey, we’re Ikamet. See our thoughts, stories and ideas." at bounding box center [576, 126] width 578 height 76
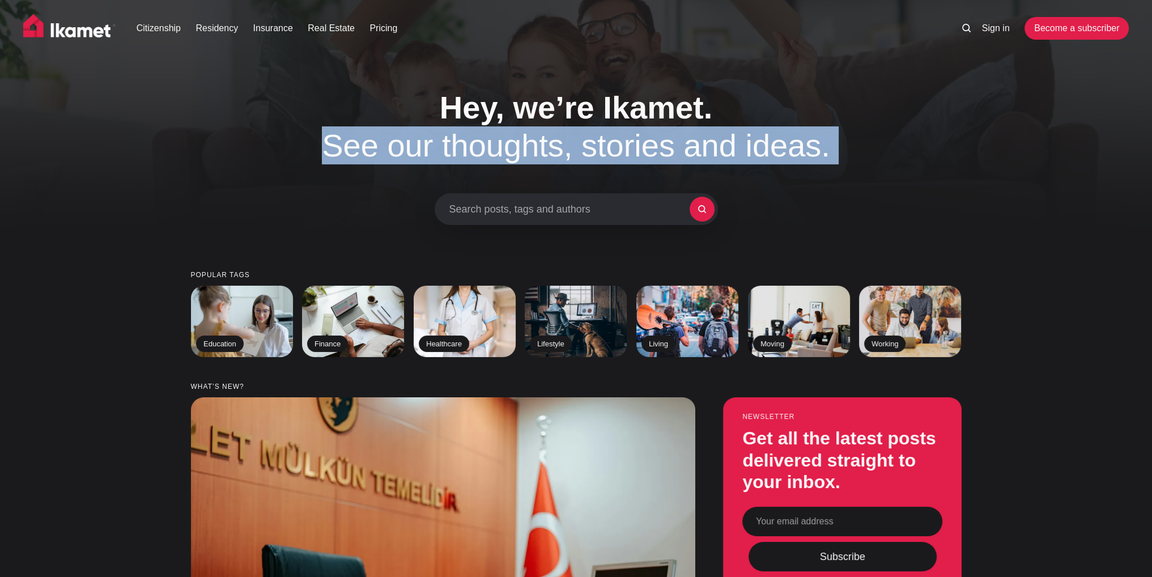
click at [523, 164] on h1 "Hey, we’re Ikamet. See our thoughts, stories and ideas." at bounding box center [576, 126] width 578 height 76
click at [533, 126] on h1 "Hey, we’re Ikamet. See our thoughts, stories and ideas." at bounding box center [576, 126] width 578 height 76
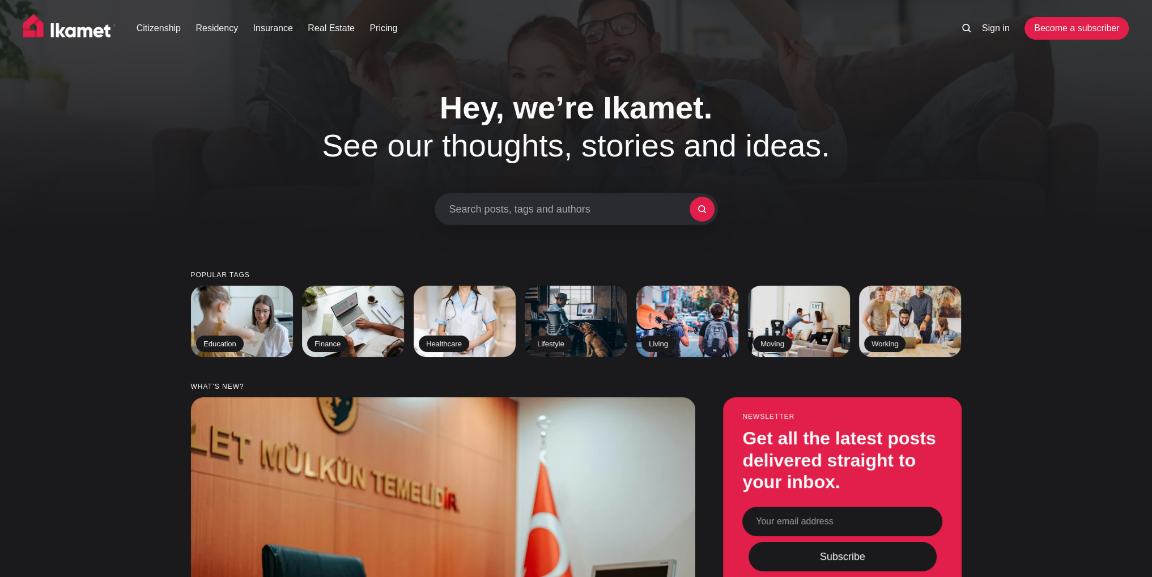
click at [550, 139] on h1 "Hey, we’re Ikamet. See our thoughts, stories and ideas." at bounding box center [576, 126] width 578 height 76
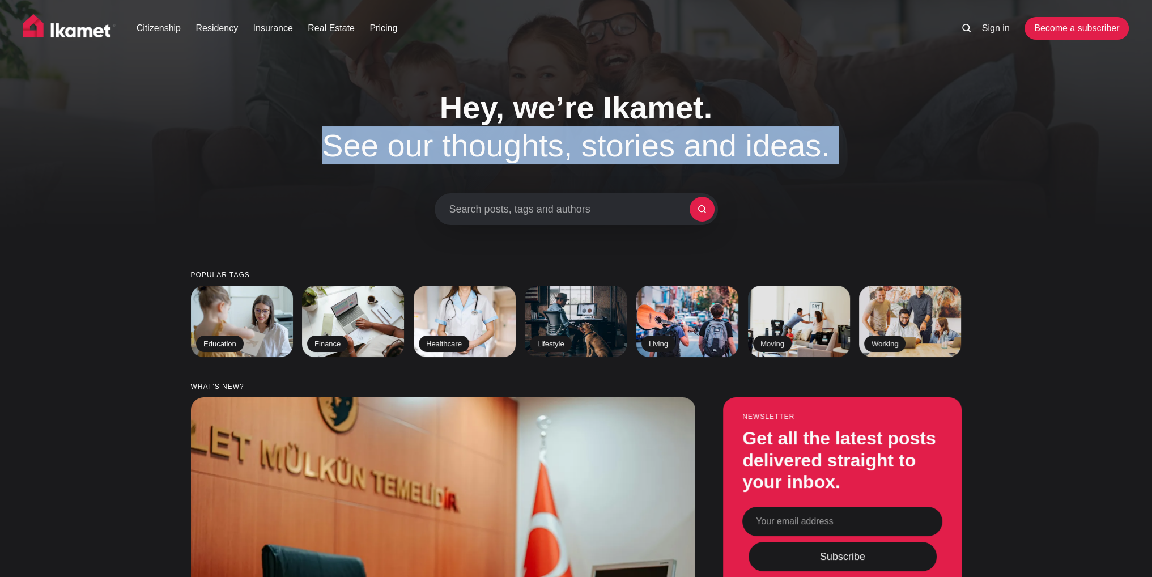
click at [550, 139] on h1 "Hey, we’re Ikamet. See our thoughts, stories and ideas." at bounding box center [576, 126] width 578 height 76
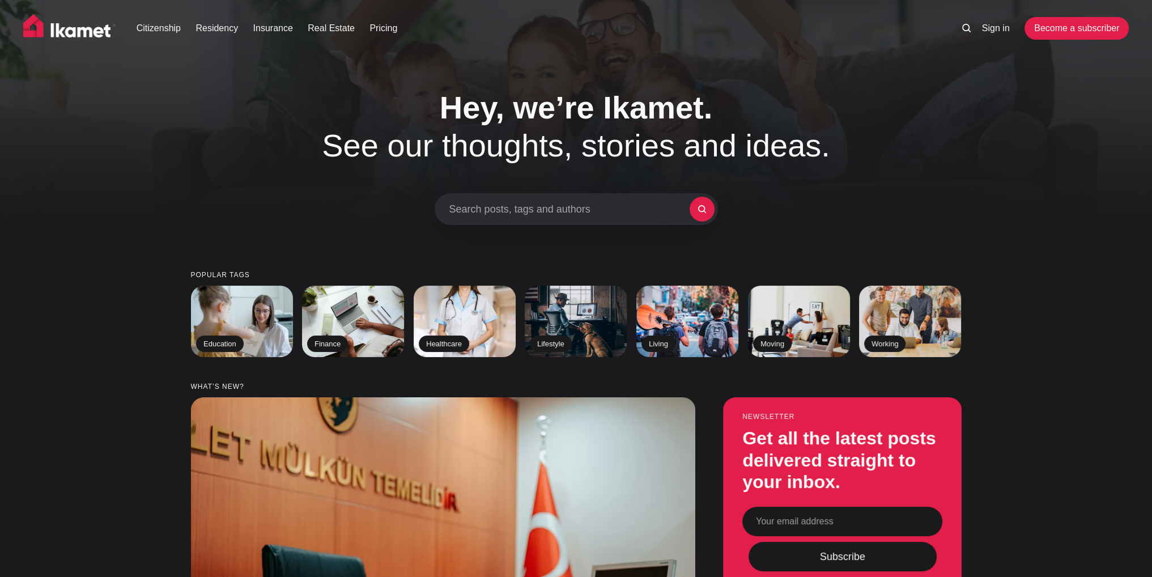
click at [552, 121] on span "Hey, we’re Ikamet." at bounding box center [576, 108] width 273 height 36
